Goal: Transaction & Acquisition: Book appointment/travel/reservation

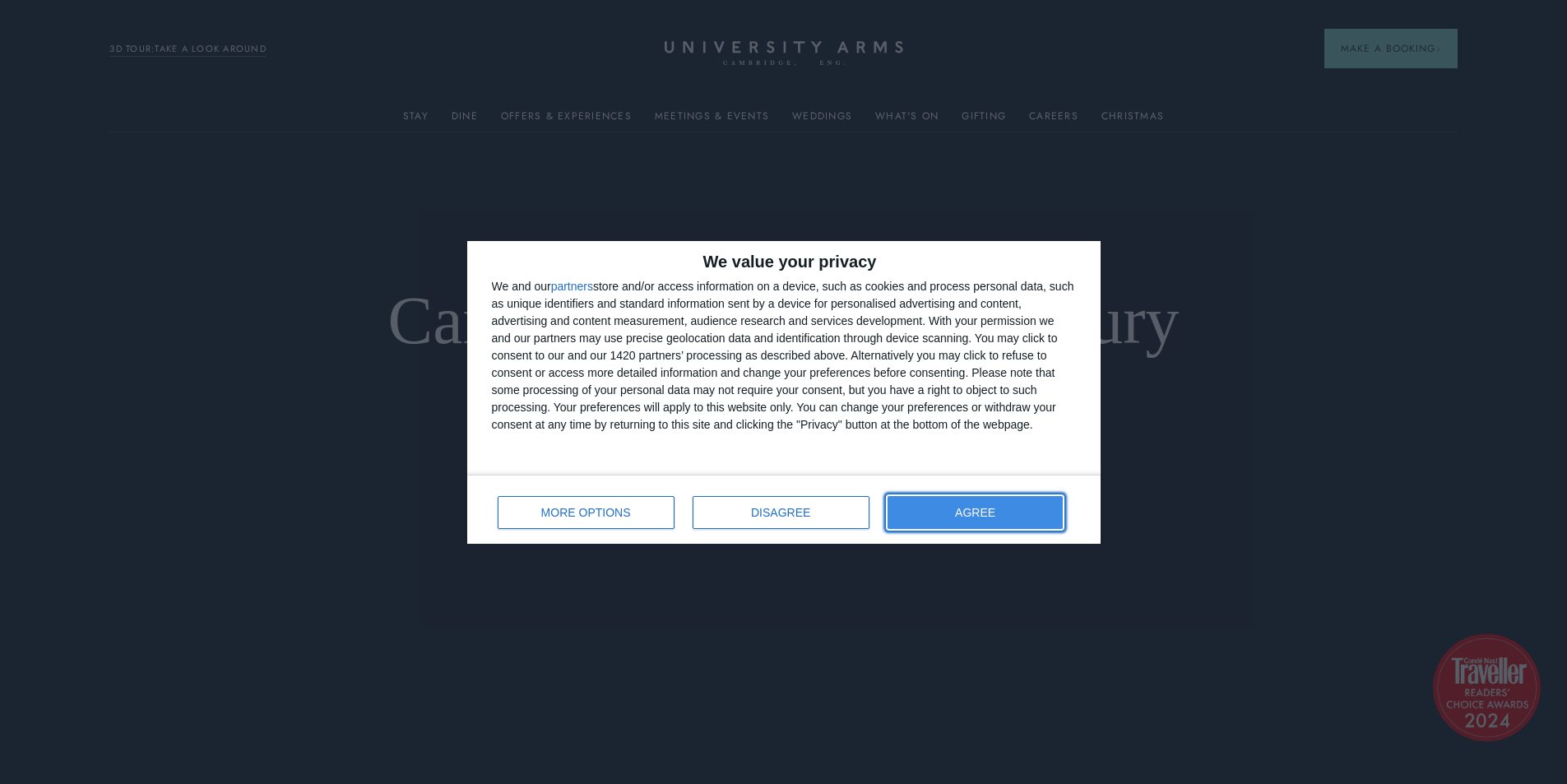
click at [1008, 515] on button "AGREE" at bounding box center [975, 513] width 176 height 33
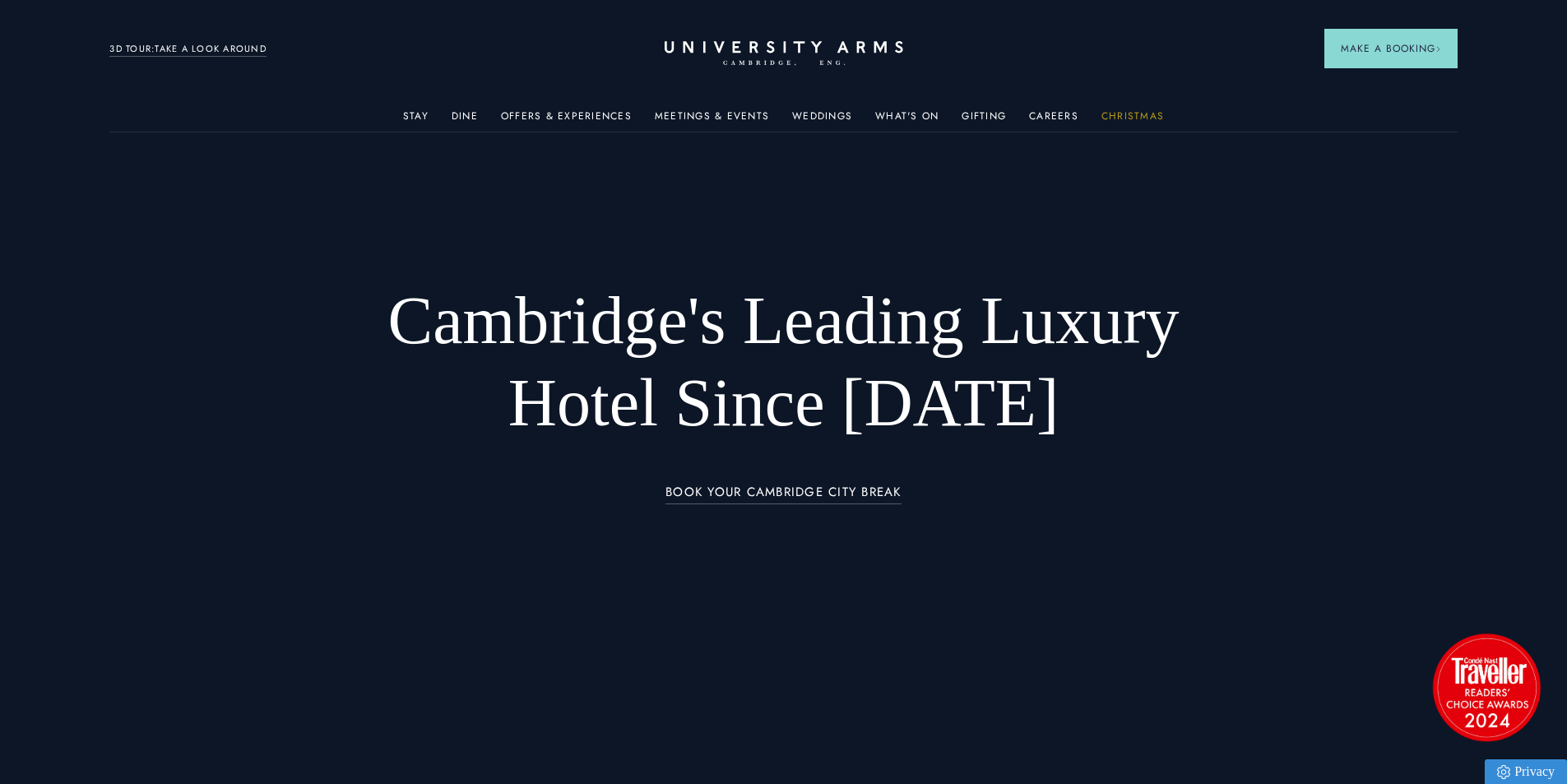
click at [1147, 115] on link "Christmas" at bounding box center [1132, 121] width 62 height 22
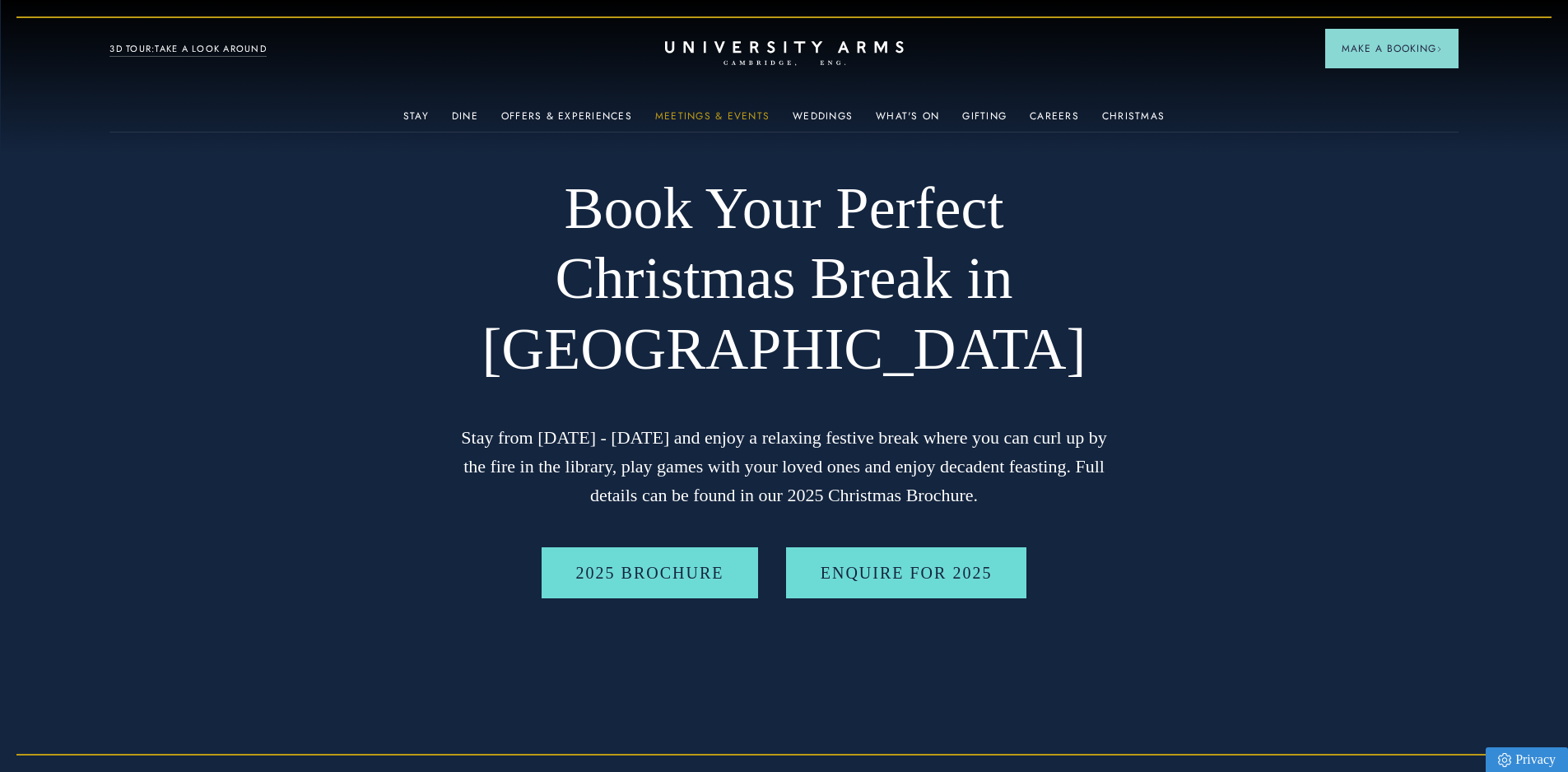
click at [697, 116] on link "Meetings & Events" at bounding box center [713, 121] width 115 height 22
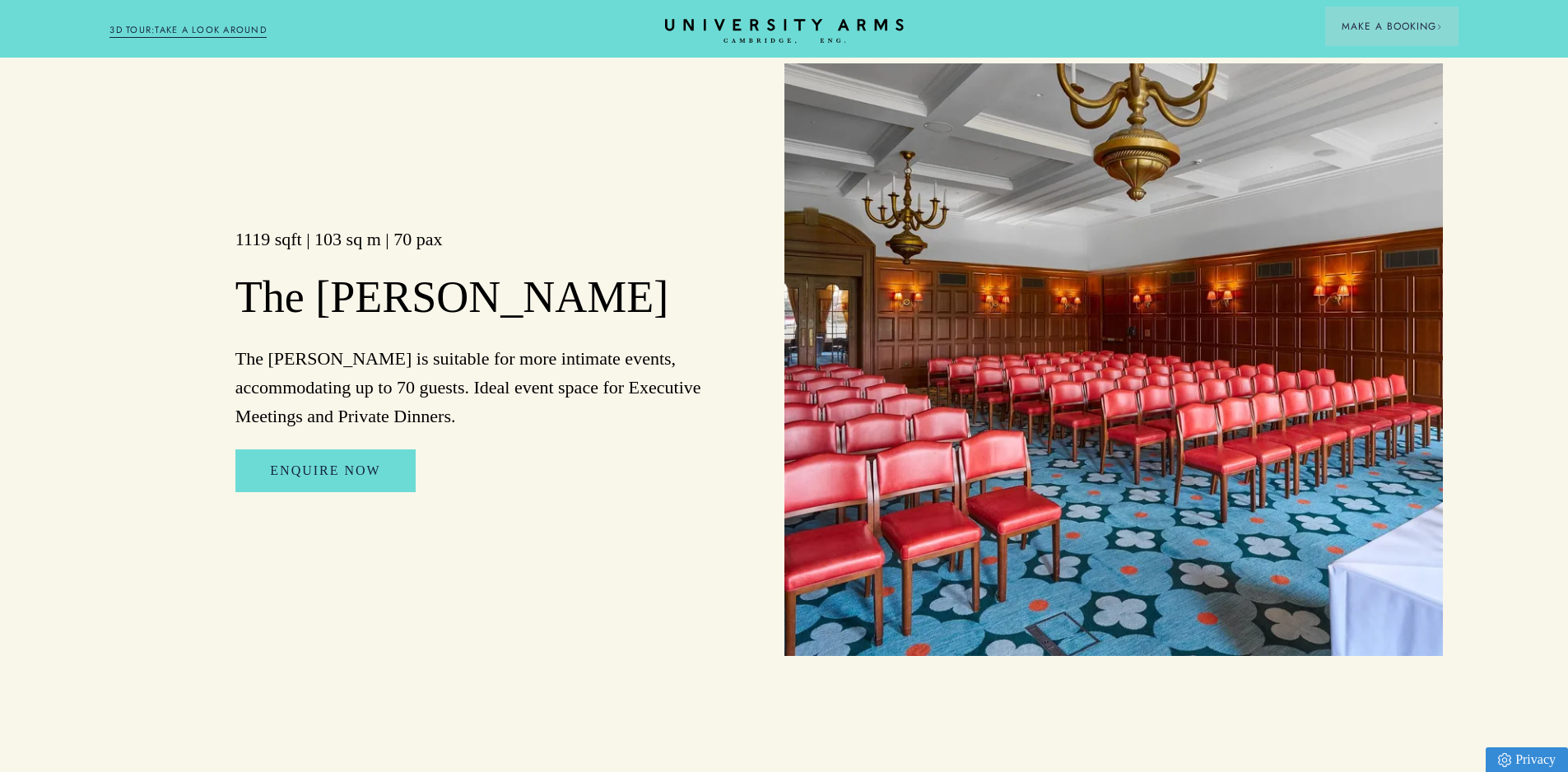
scroll to position [2880, 0]
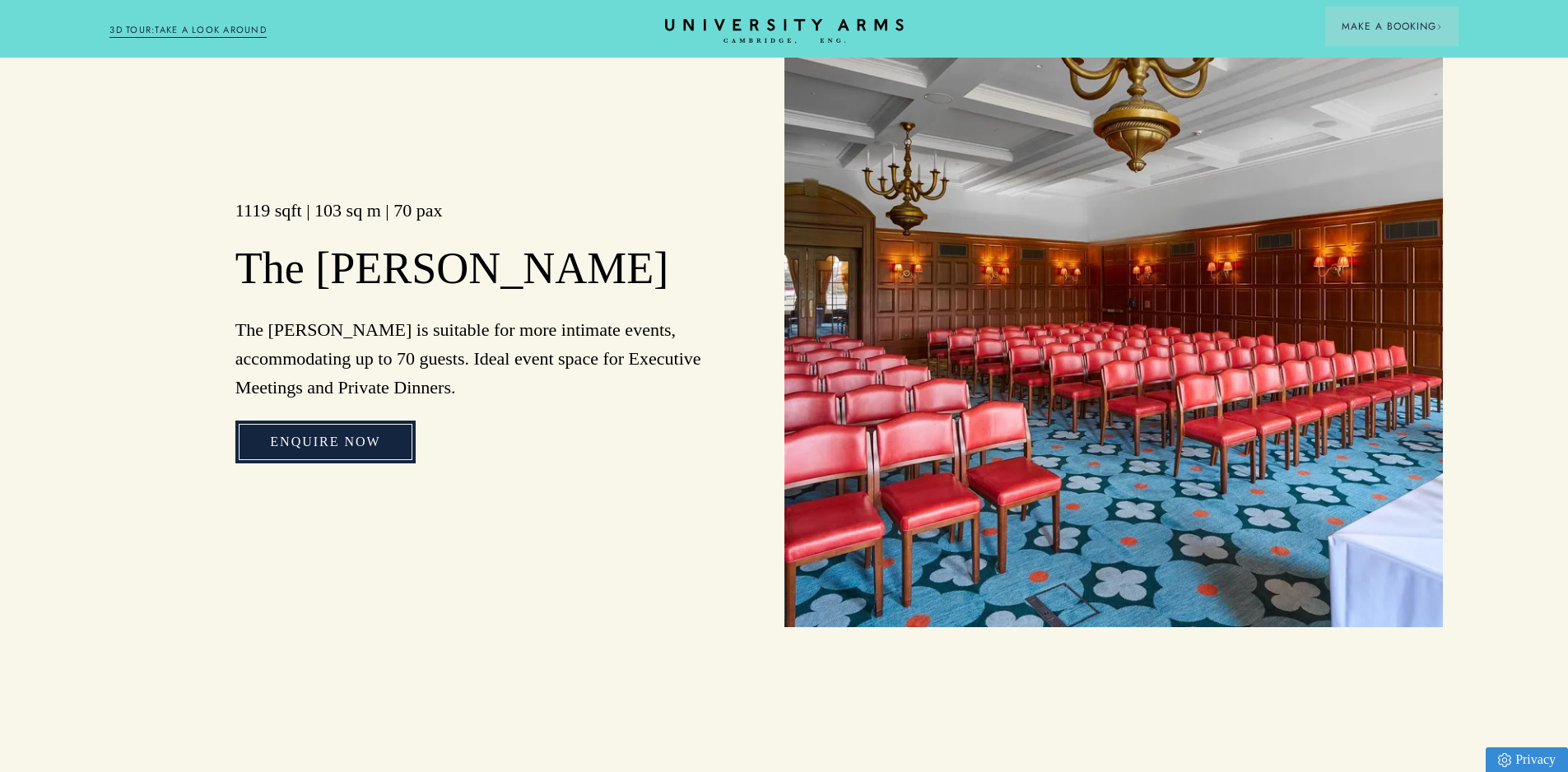
click at [351, 420] on link "Enquire Now" at bounding box center [325, 442] width 179 height 43
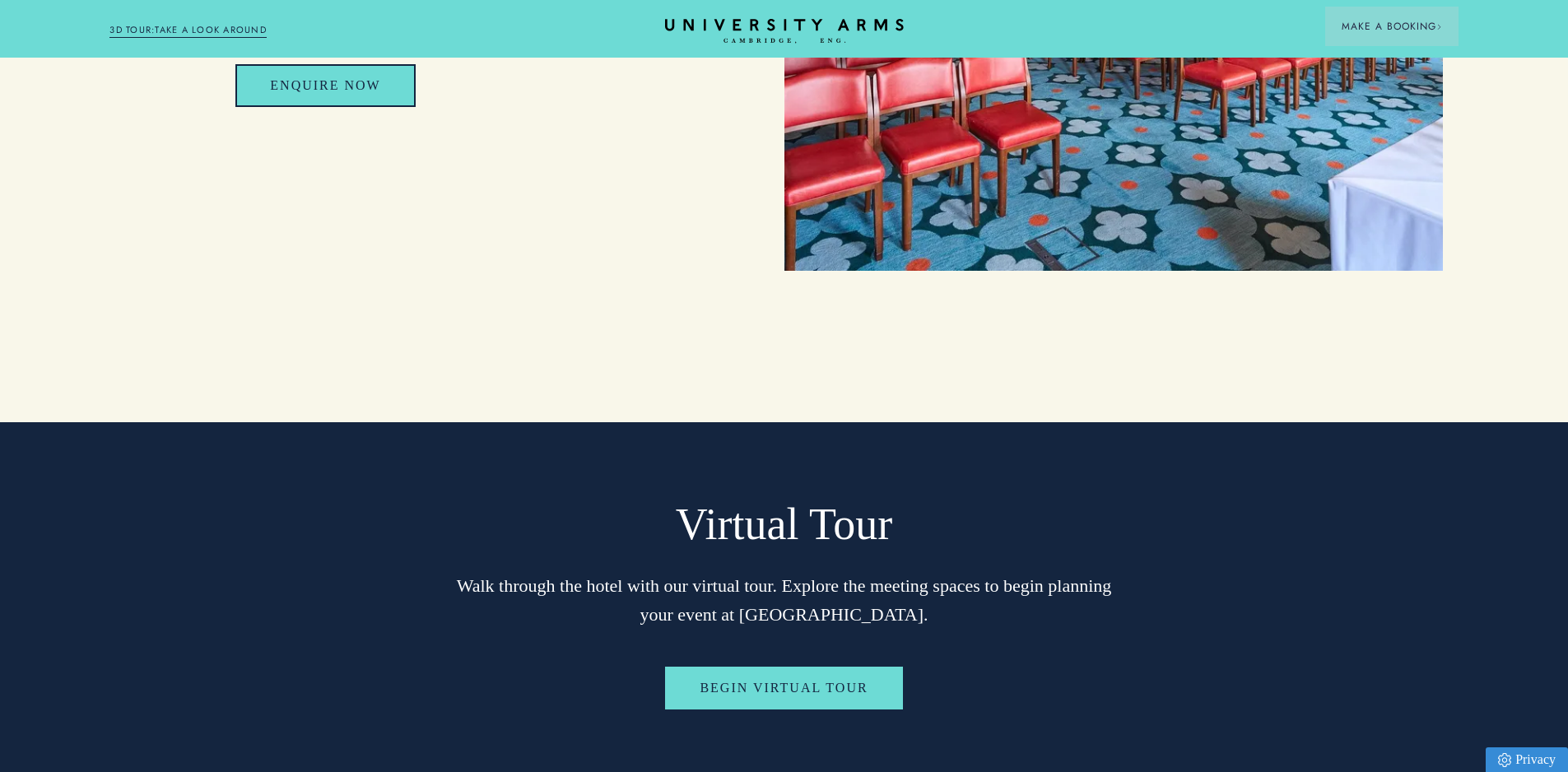
scroll to position [3538, 0]
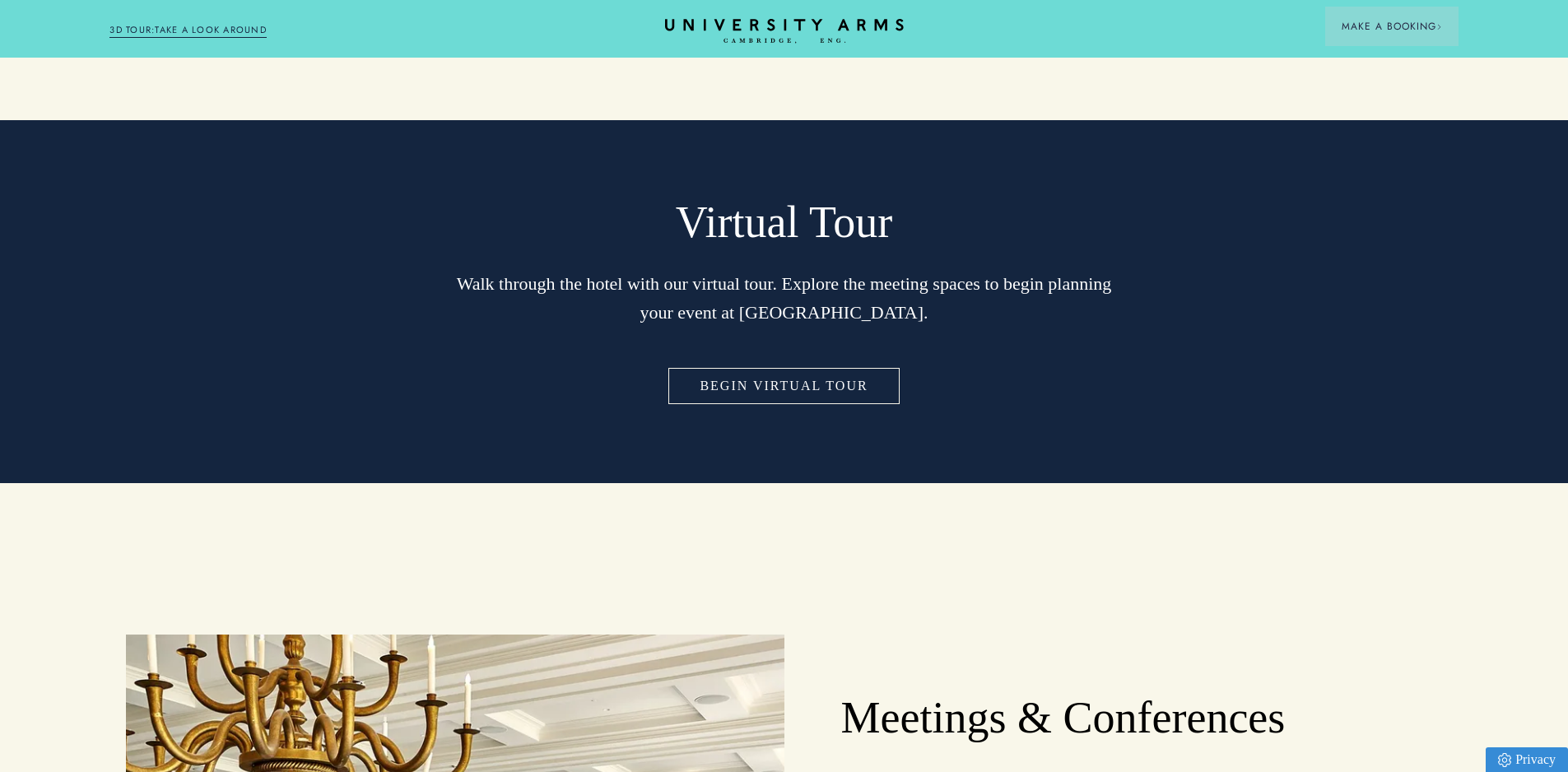
click at [835, 364] on link "Begin Virtual Tour" at bounding box center [783, 386] width 237 height 43
